Goal: Find specific page/section: Find specific page/section

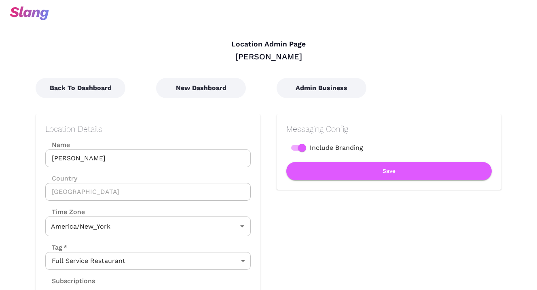
type input "Eastern Time"
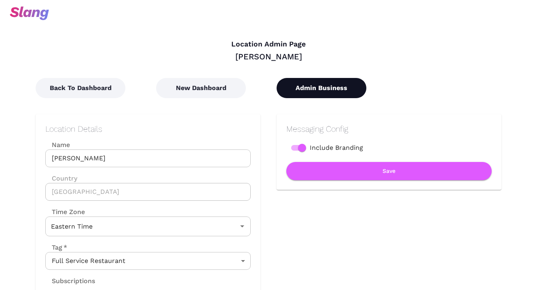
click at [300, 88] on button "Admin Business" at bounding box center [321, 88] width 90 height 20
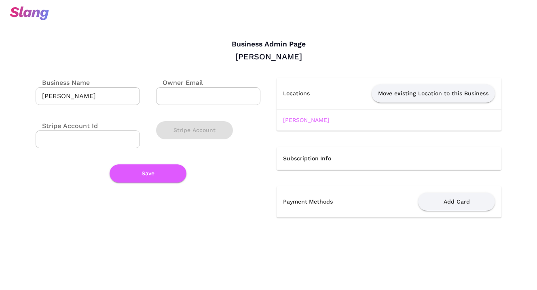
click at [301, 115] on td "[PERSON_NAME]" at bounding box center [388, 119] width 225 height 21
click at [301, 118] on link "[PERSON_NAME]" at bounding box center [306, 120] width 46 height 6
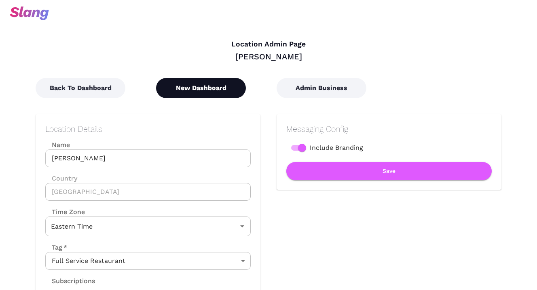
click at [204, 93] on button "New Dashboard" at bounding box center [201, 88] width 90 height 20
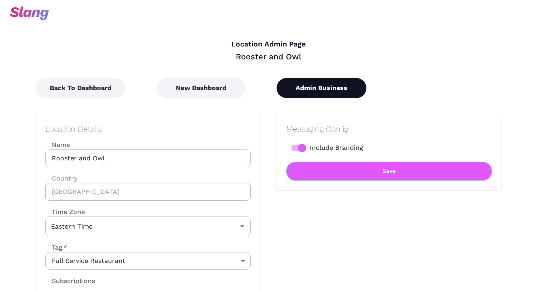
click at [301, 80] on button "Admin Business" at bounding box center [321, 88] width 90 height 20
